Goal: Transaction & Acquisition: Purchase product/service

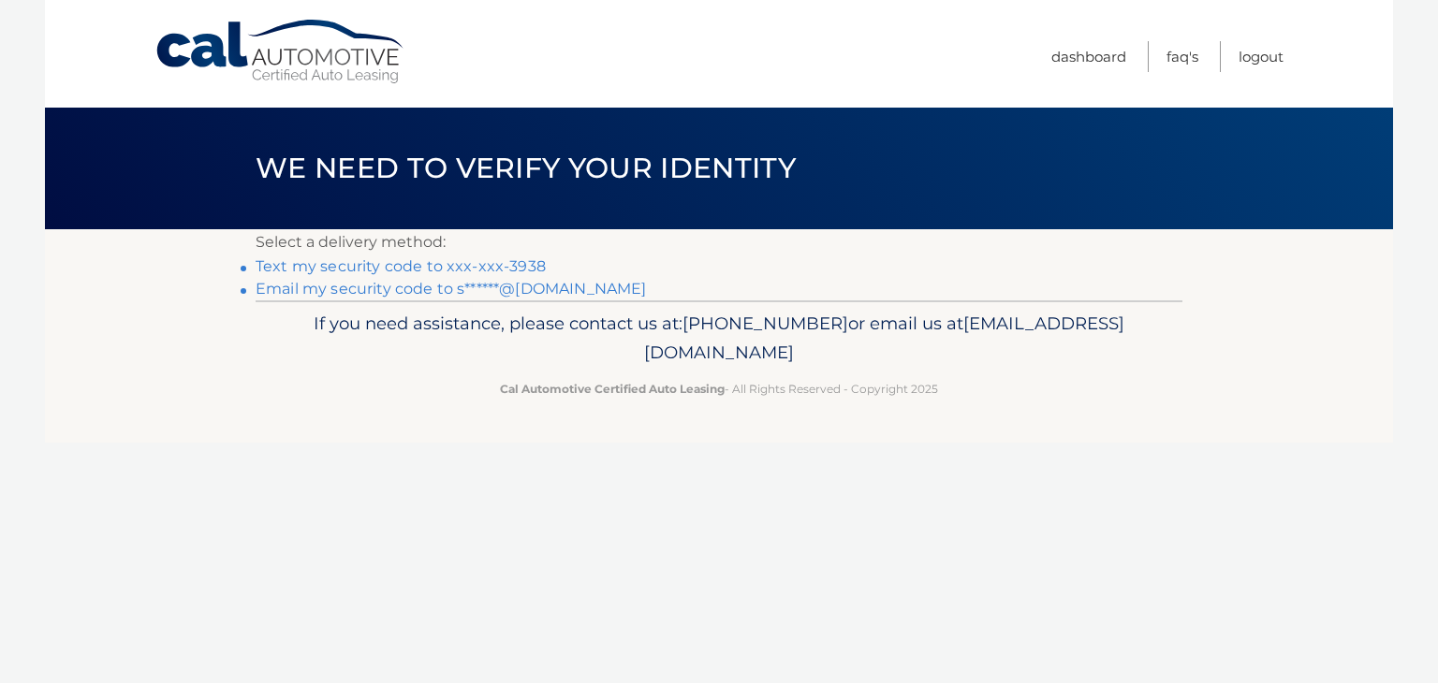
click at [412, 268] on link "Text my security code to xxx-xxx-3938" at bounding box center [401, 266] width 290 height 18
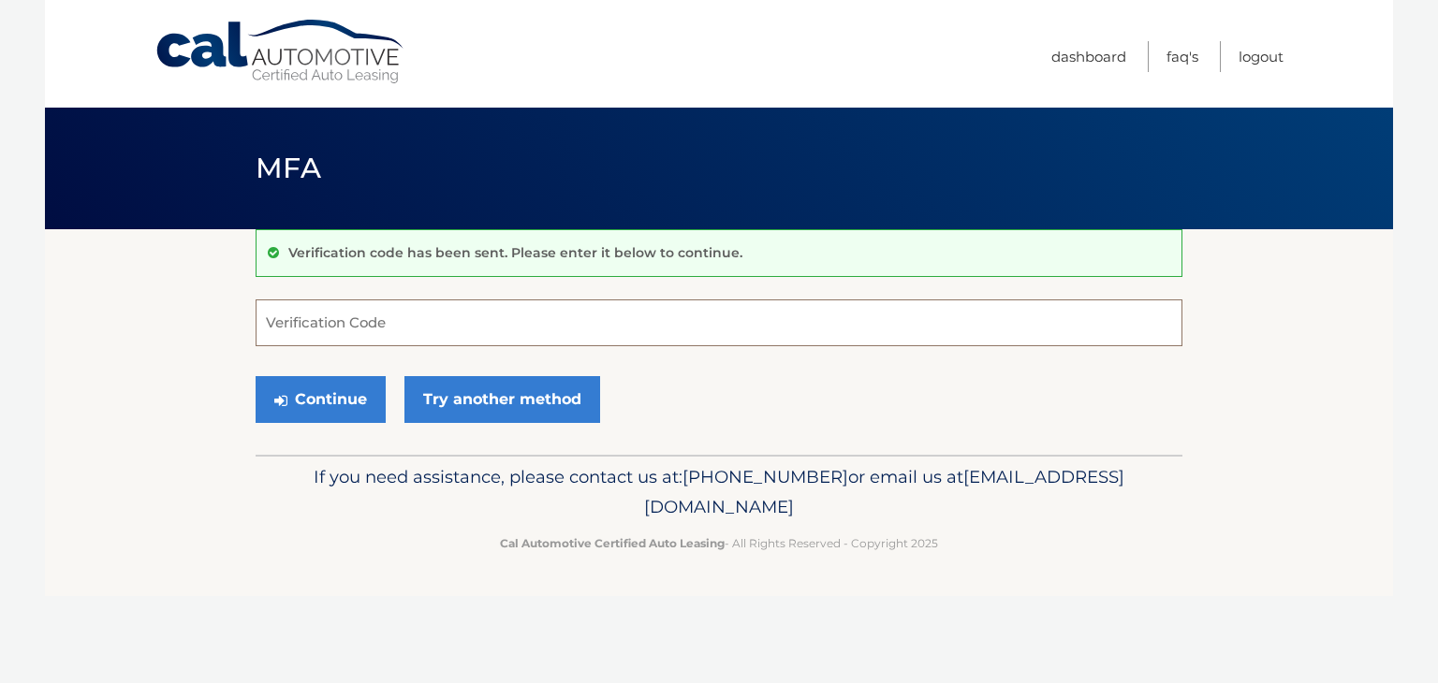
click at [374, 334] on input "Verification Code" at bounding box center [719, 323] width 927 height 47
type input "620646"
click at [348, 399] on button "Continue" at bounding box center [321, 399] width 130 height 47
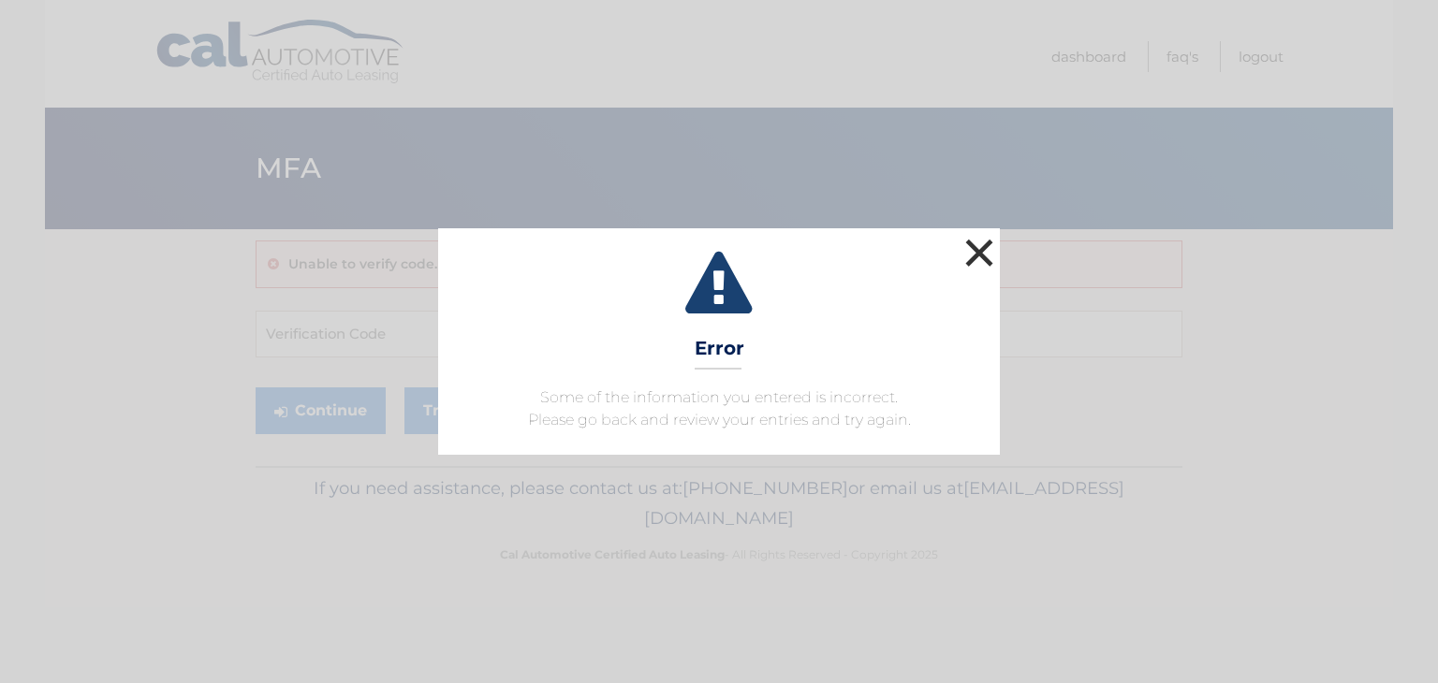
click at [979, 260] on button "×" at bounding box center [978, 252] width 37 height 37
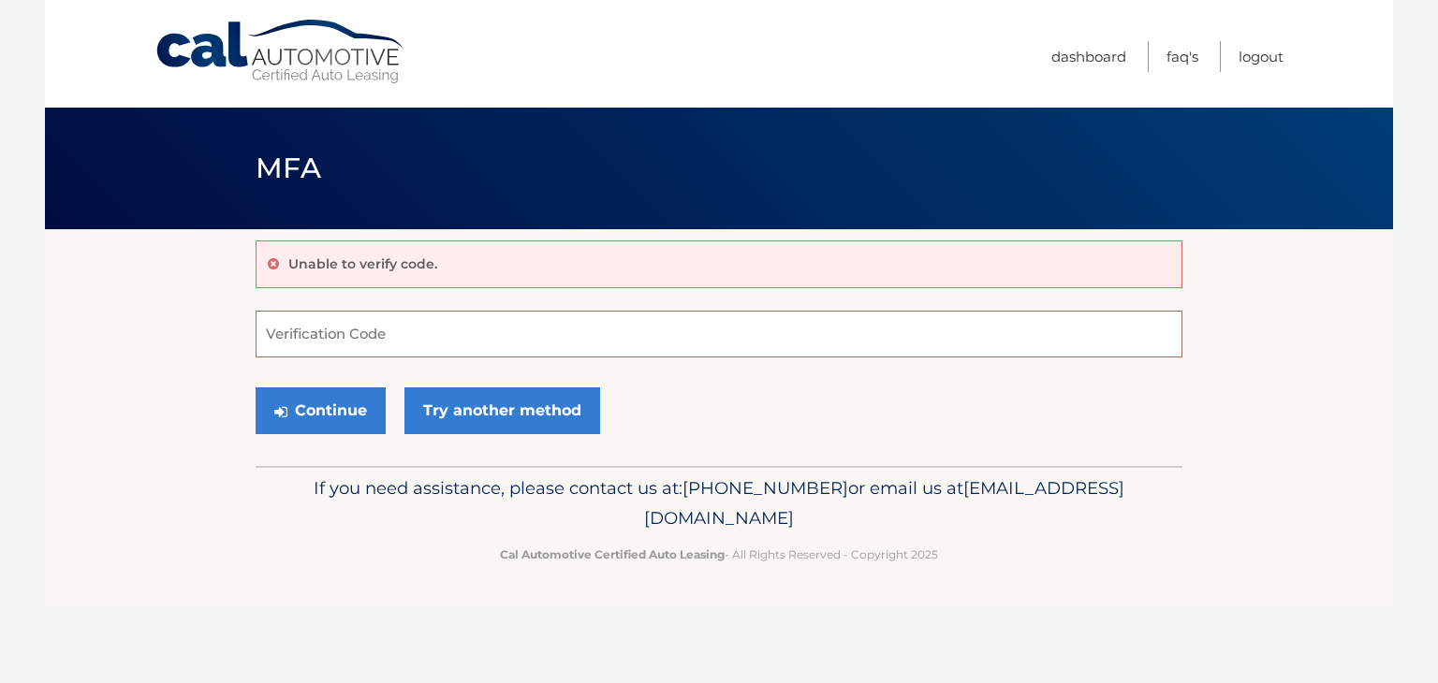
click at [607, 337] on input "Verification Code" at bounding box center [719, 334] width 927 height 47
type input "620646"
click at [351, 409] on button "Continue" at bounding box center [321, 411] width 130 height 47
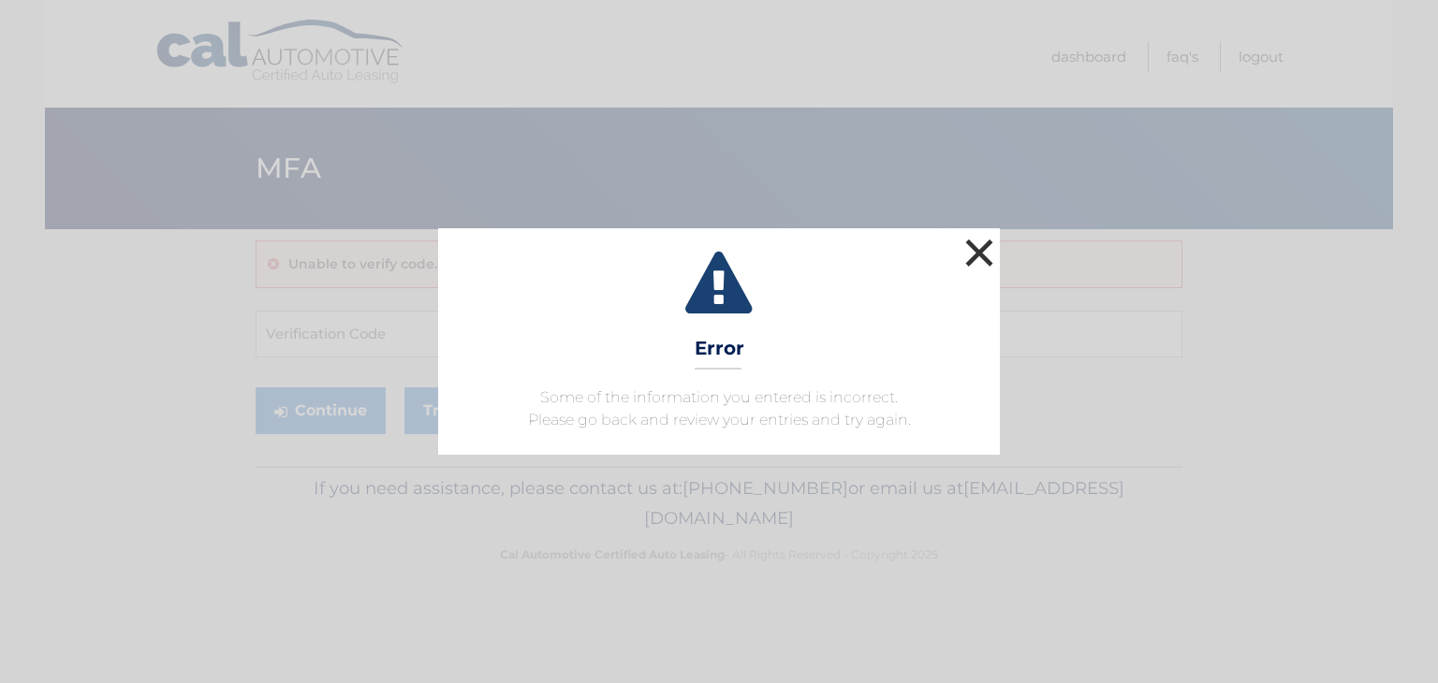
click at [981, 251] on button "×" at bounding box center [978, 252] width 37 height 37
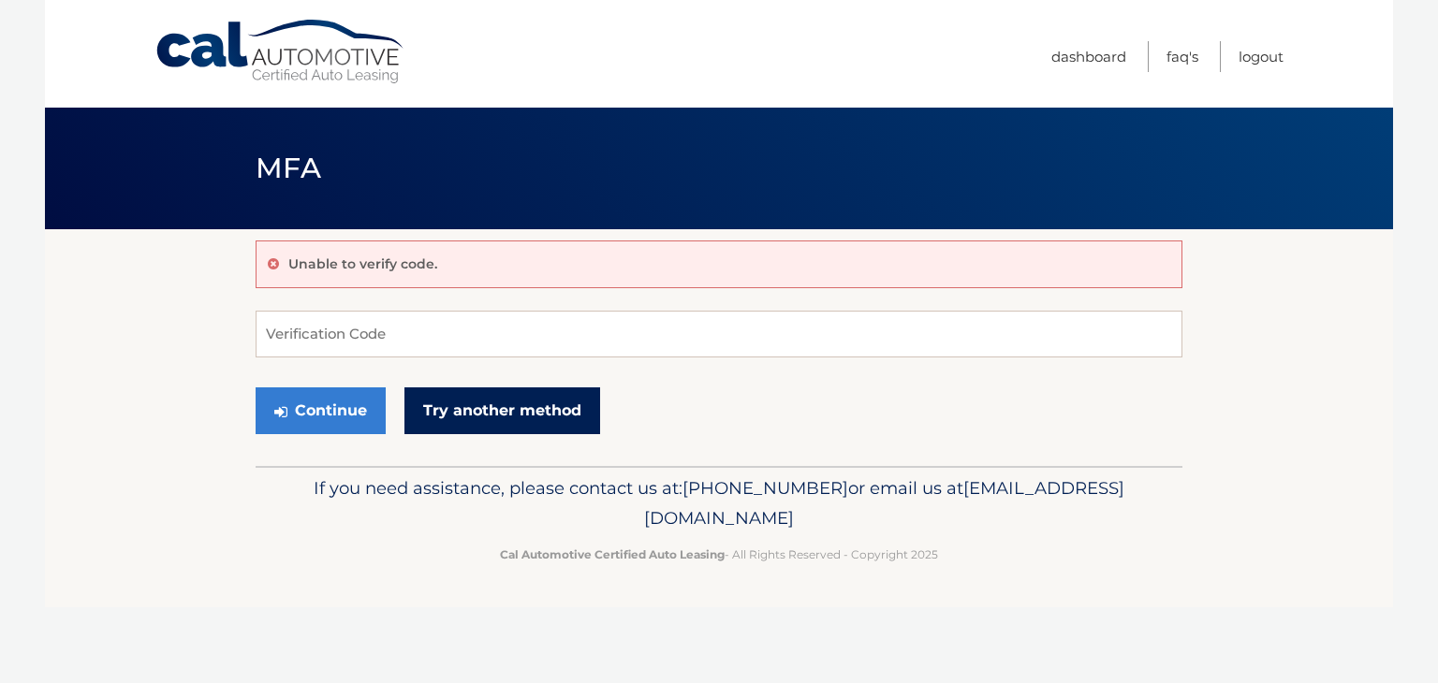
click at [489, 410] on link "Try another method" at bounding box center [502, 411] width 196 height 47
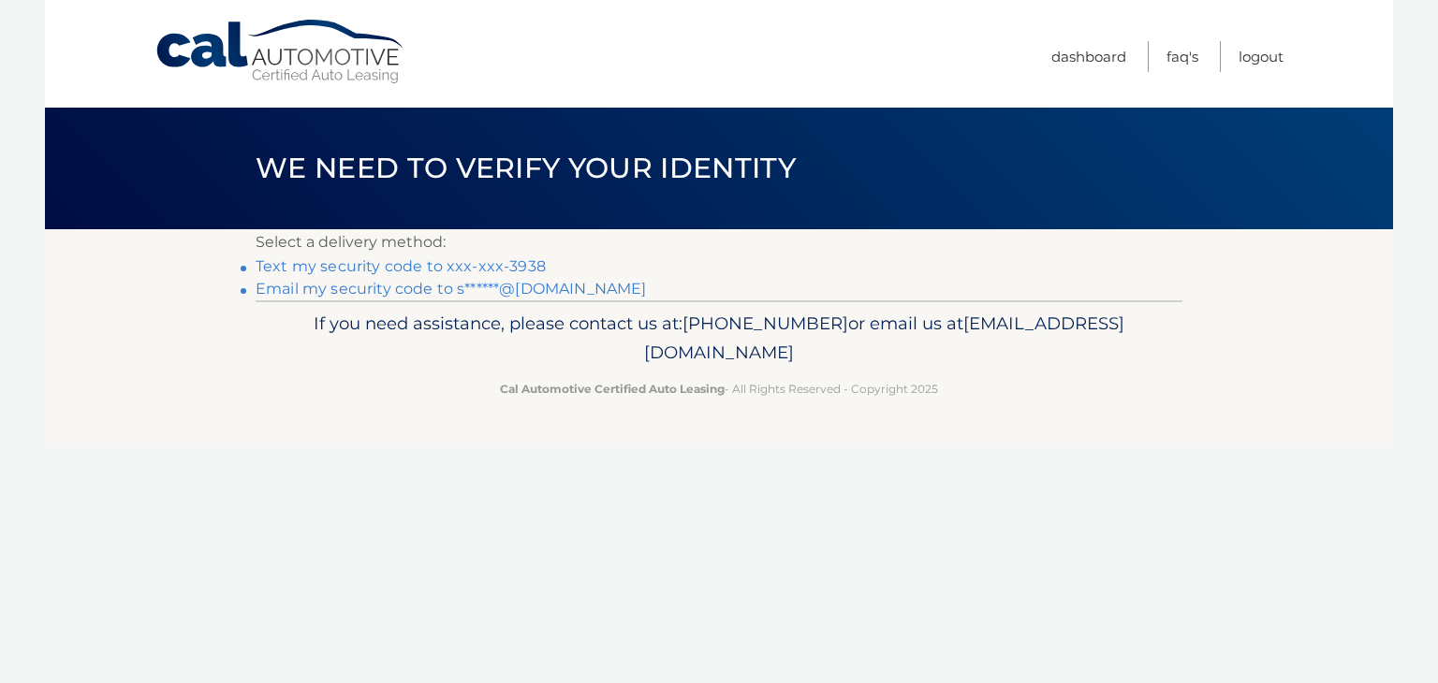
click at [376, 266] on link "Text my security code to xxx-xxx-3938" at bounding box center [401, 266] width 290 height 18
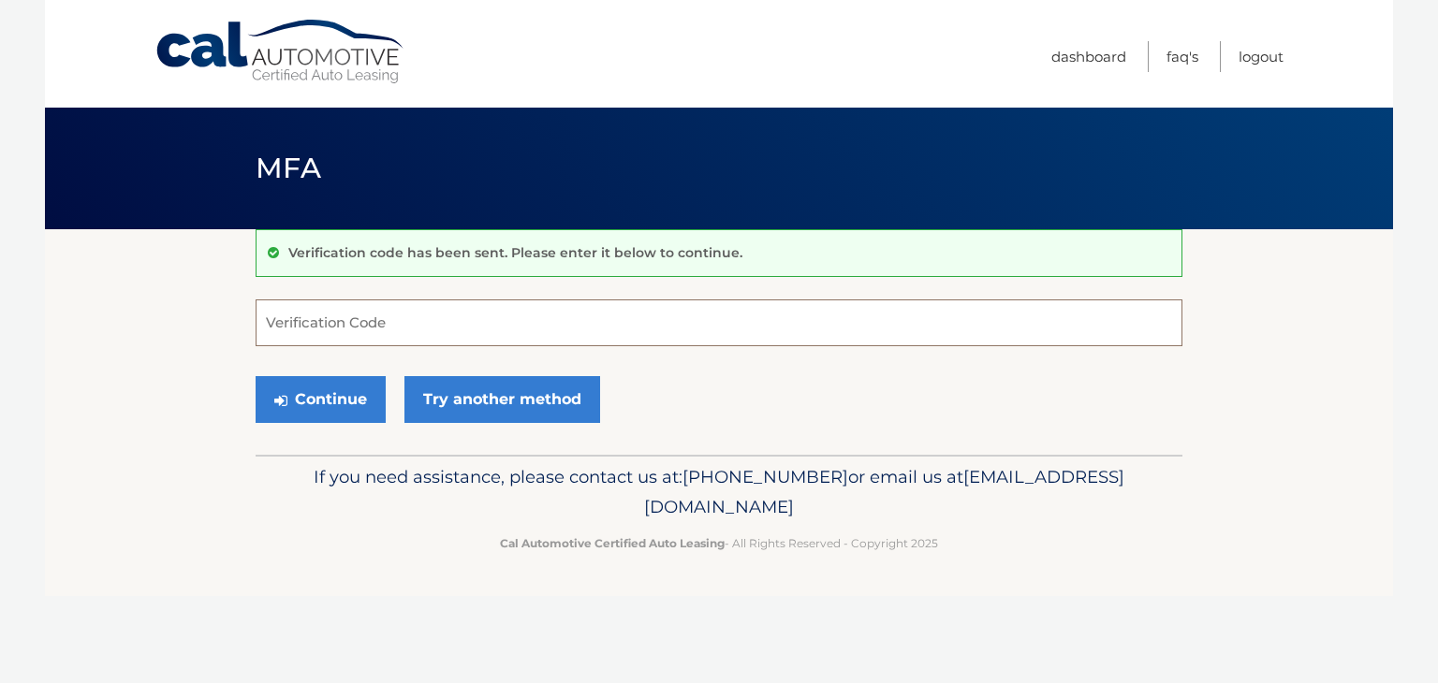
click at [334, 318] on input "Verification Code" at bounding box center [719, 323] width 927 height 47
type input "759144"
click at [298, 392] on button "Continue" at bounding box center [321, 399] width 130 height 47
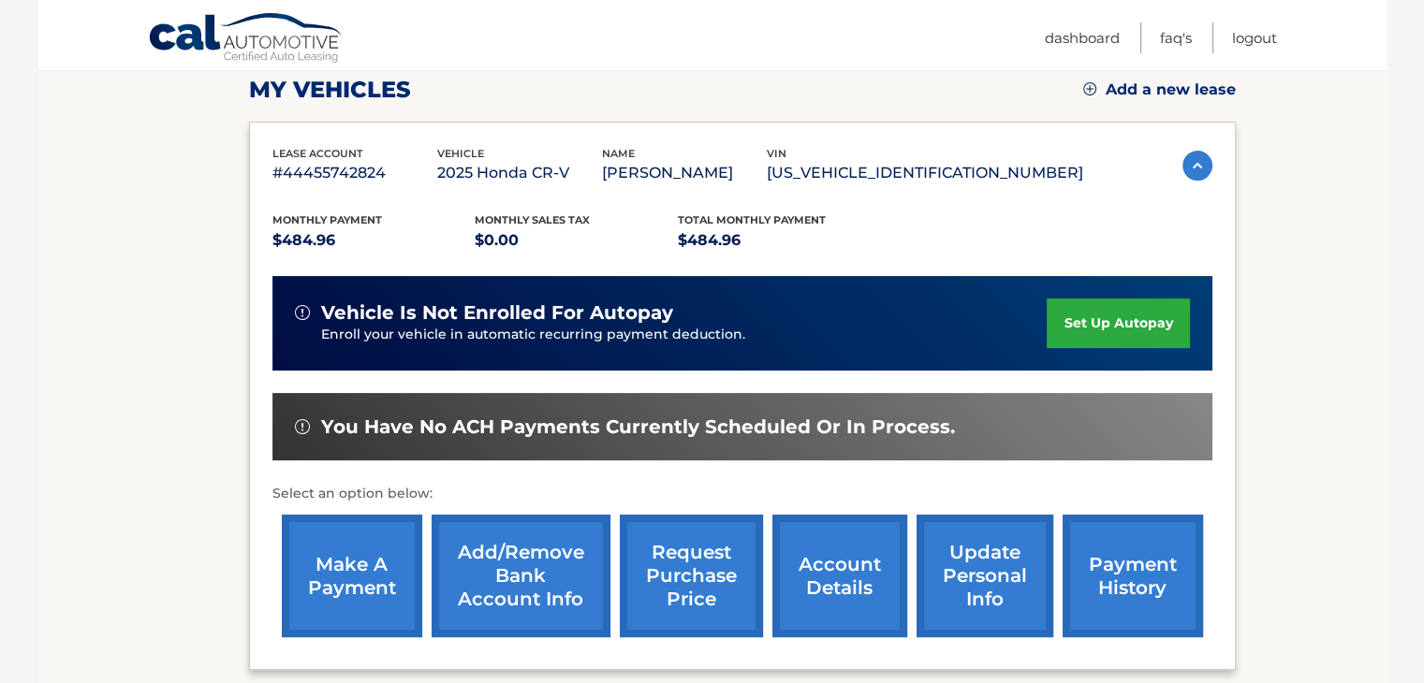
scroll to position [306, 0]
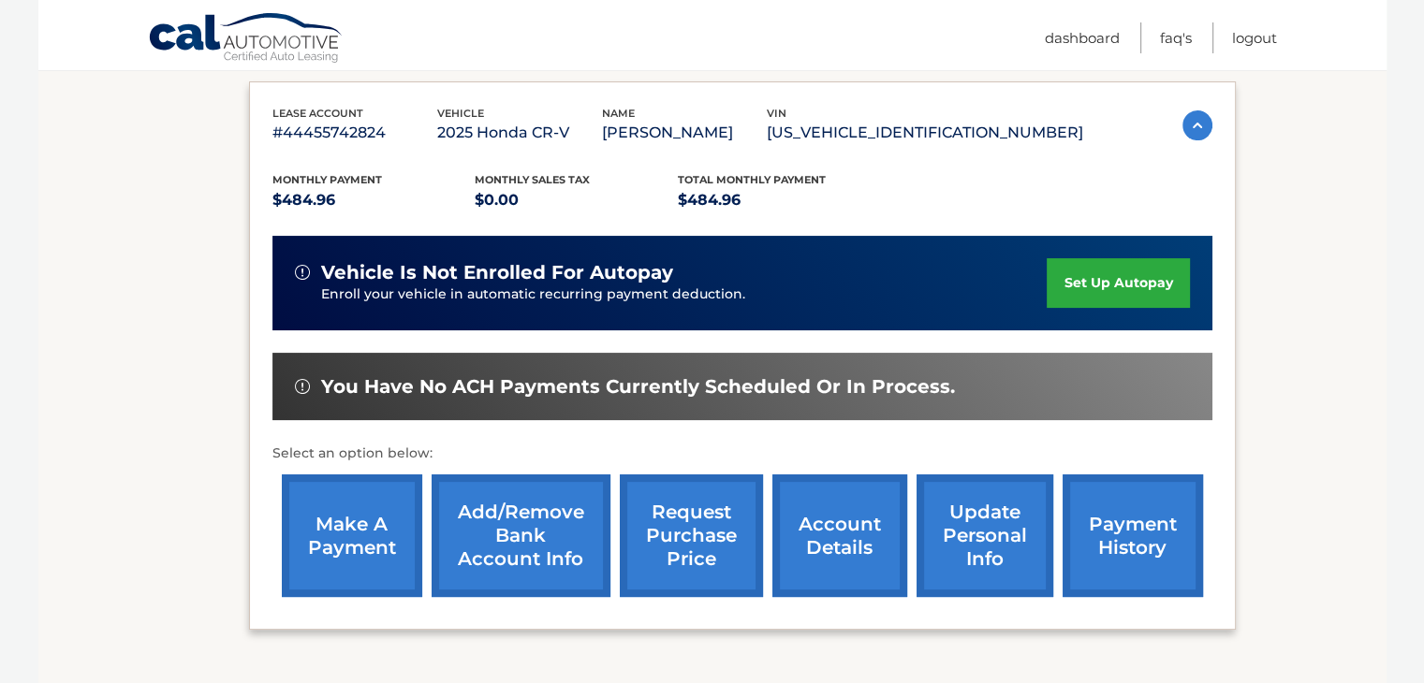
click at [342, 555] on link "make a payment" at bounding box center [352, 536] width 140 height 123
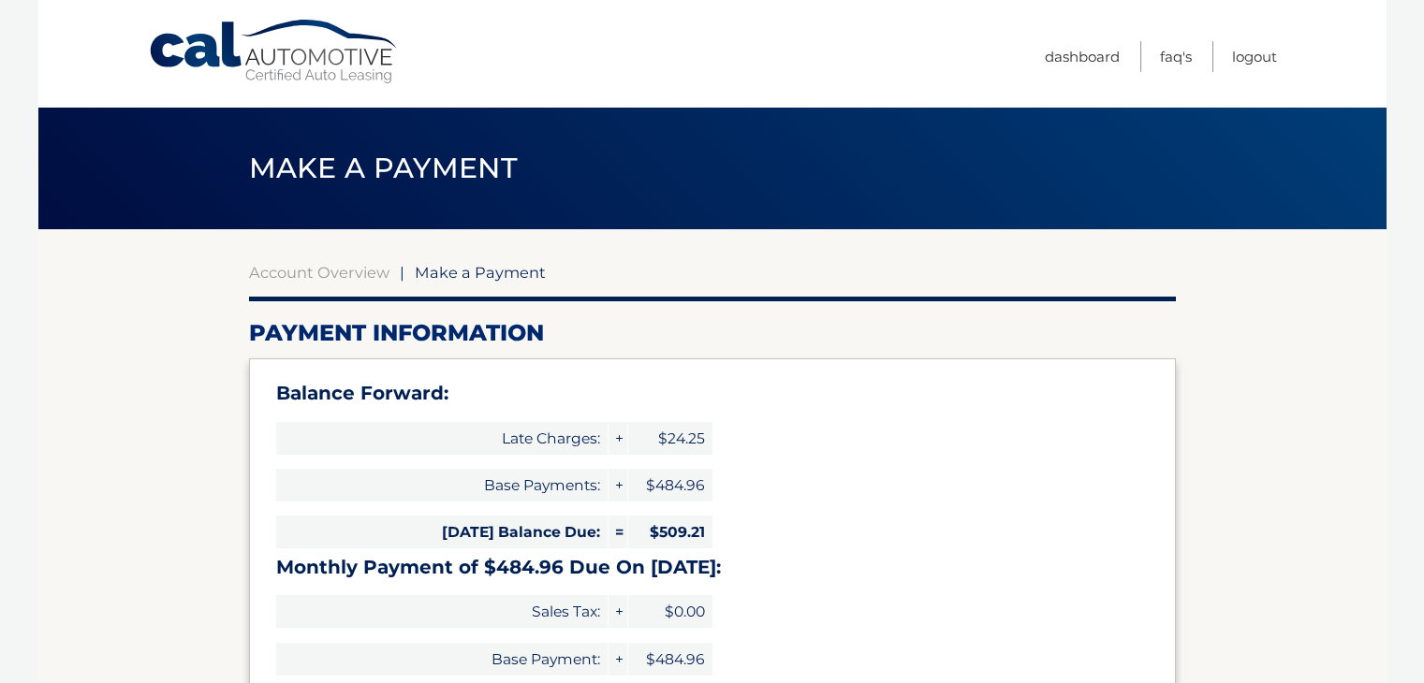
select select "ODc3ZTFlYjQtMGQ0Yi00NmZiLTlmNzEtNTM5MzA0ZDI4ZGZi"
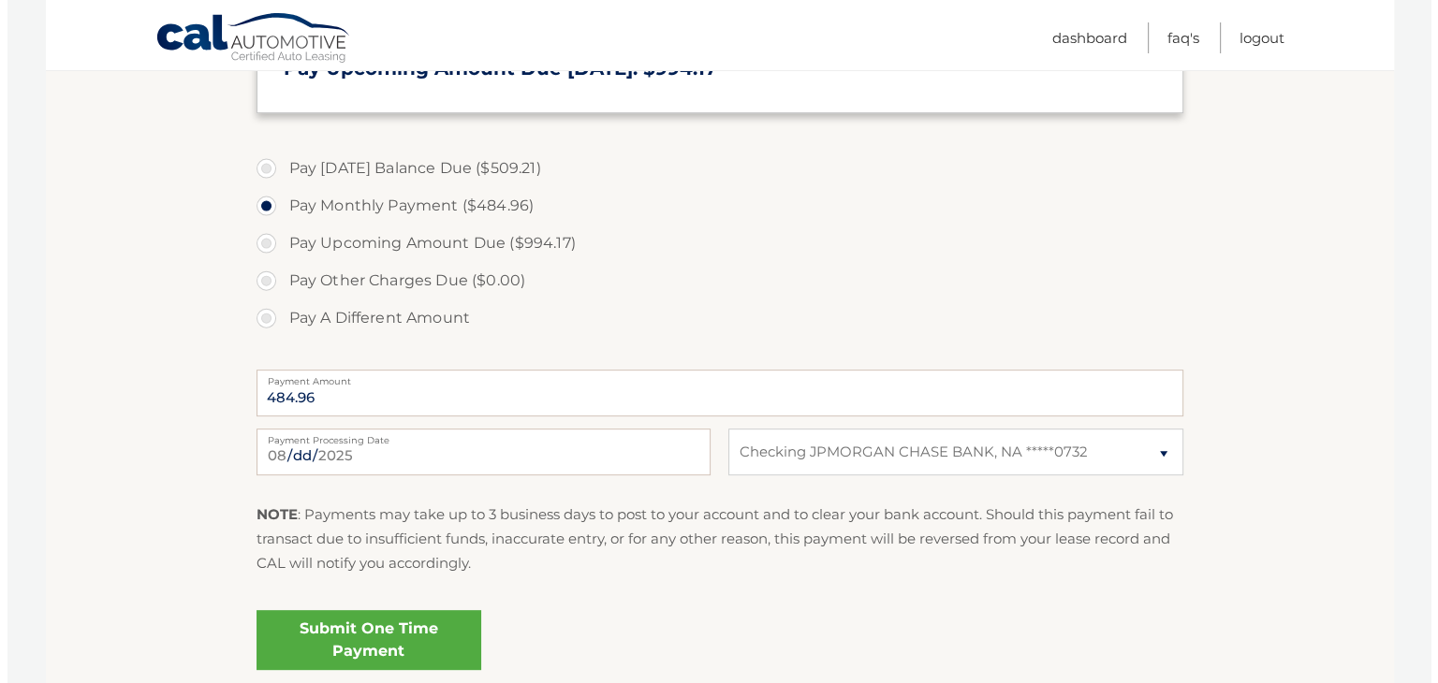
scroll to position [631, 0]
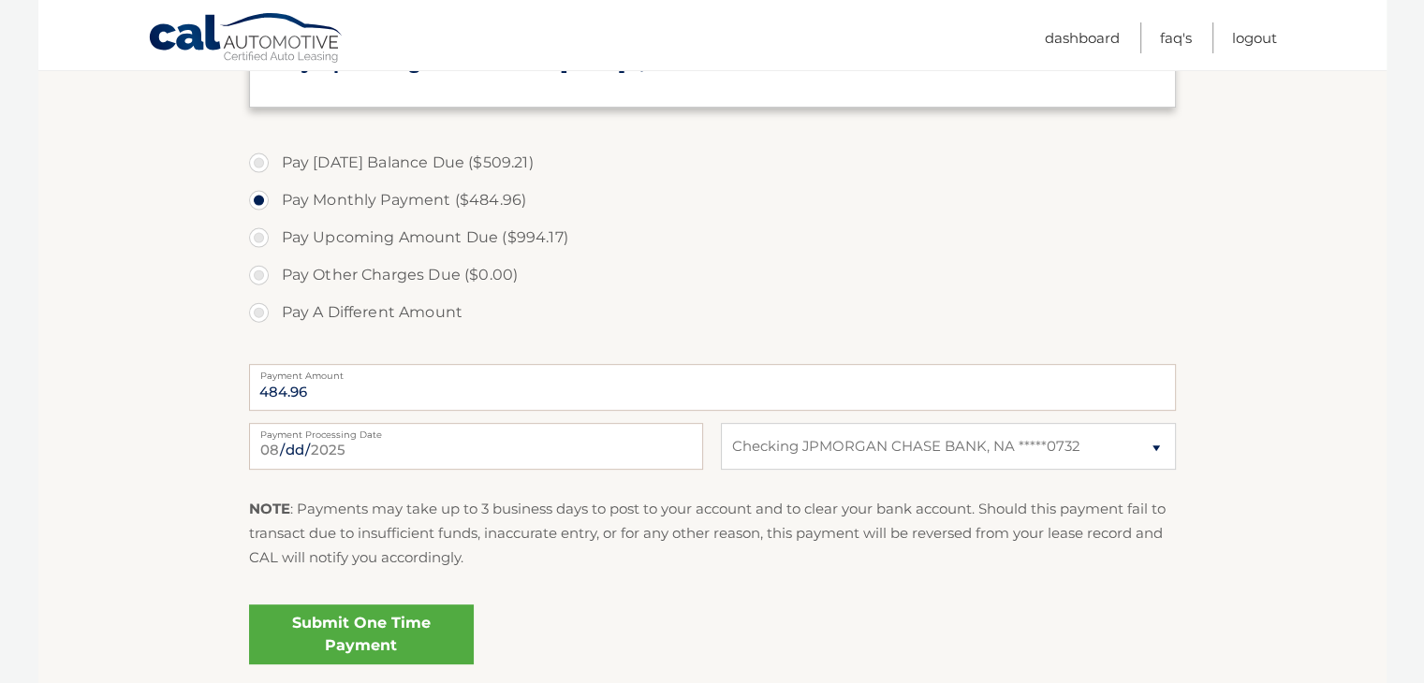
click at [341, 638] on link "Submit One Time Payment" at bounding box center [361, 635] width 225 height 60
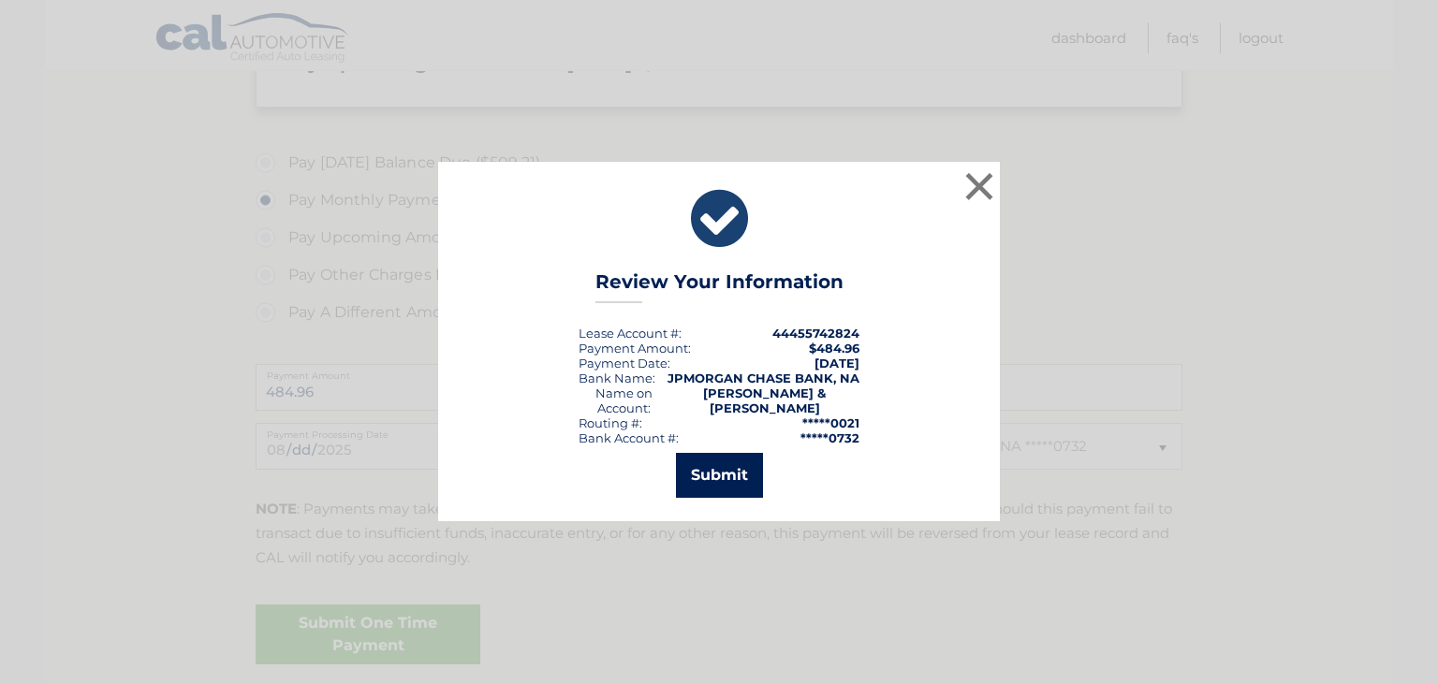
click at [737, 472] on button "Submit" at bounding box center [719, 475] width 87 height 45
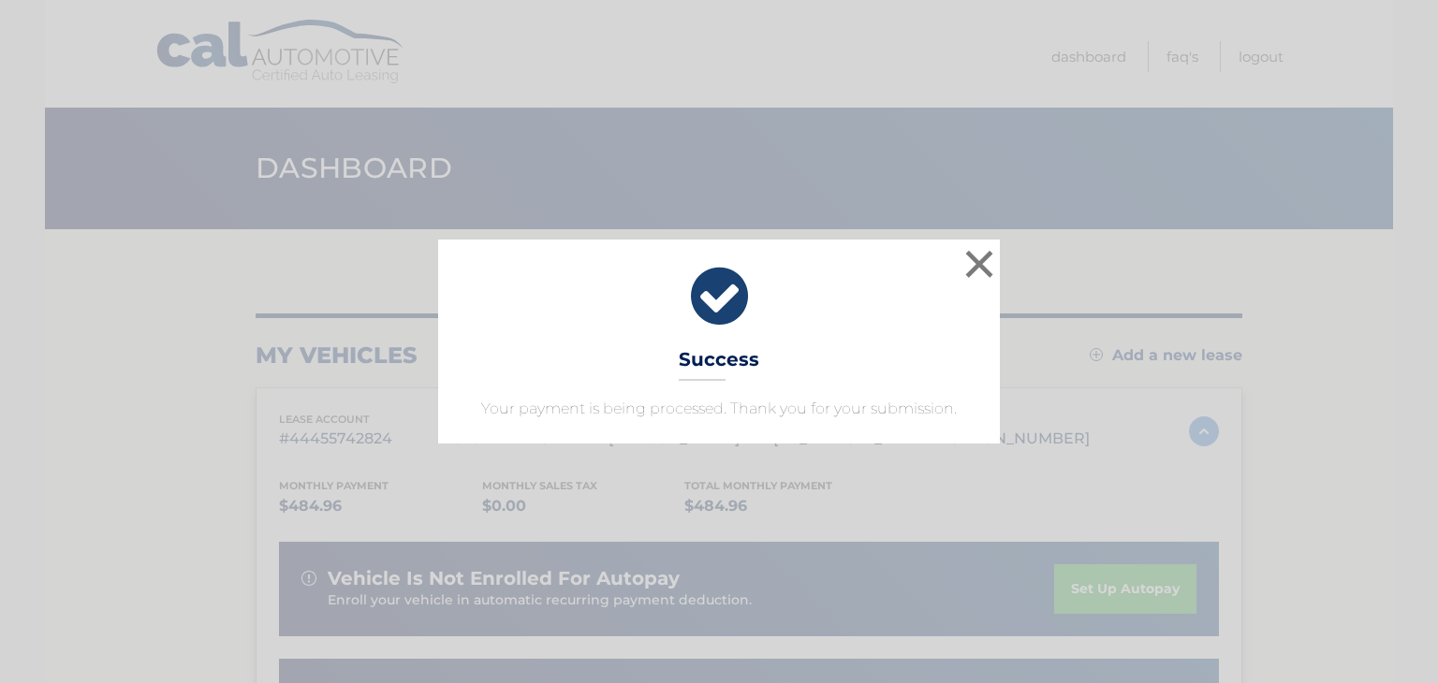
click at [737, 472] on div "× Success Your payment is being processed. Thank you for your submission. Loadi…" at bounding box center [719, 341] width 1438 height 683
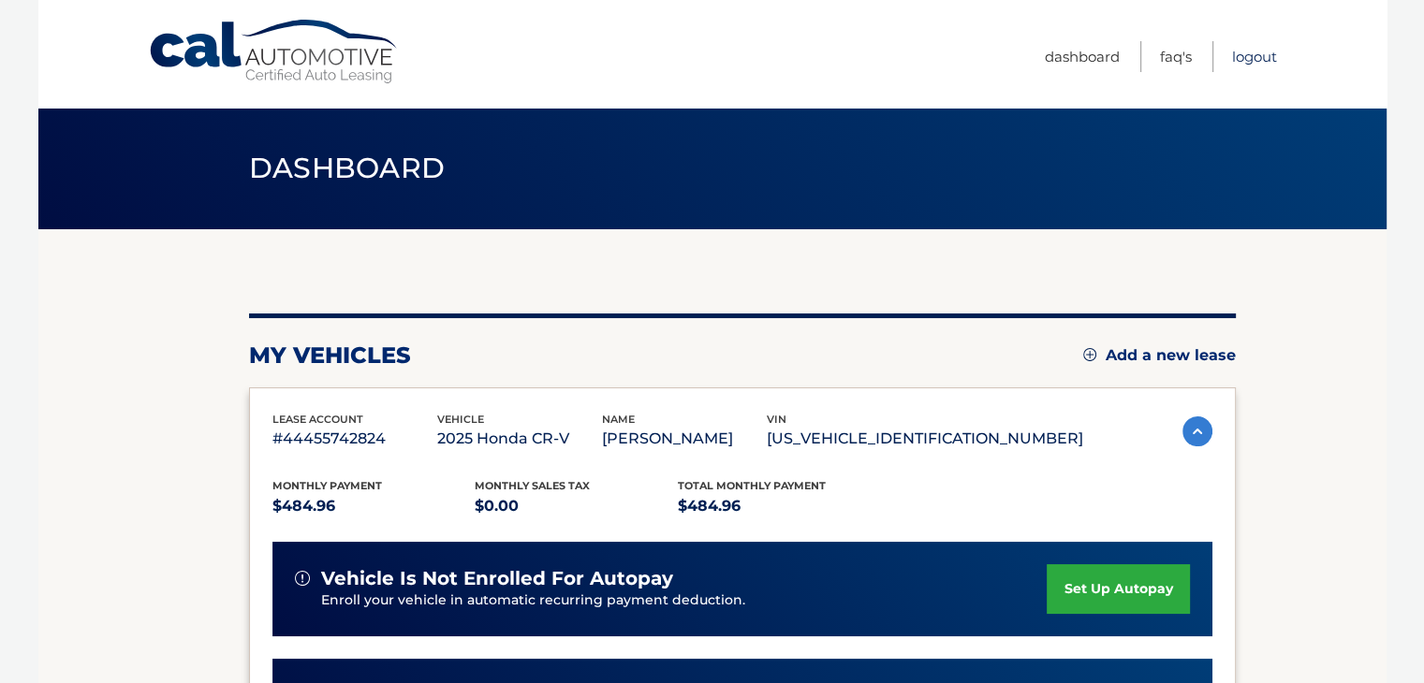
click at [1249, 57] on link "Logout" at bounding box center [1254, 56] width 45 height 31
